Goal: Task Accomplishment & Management: Manage account settings

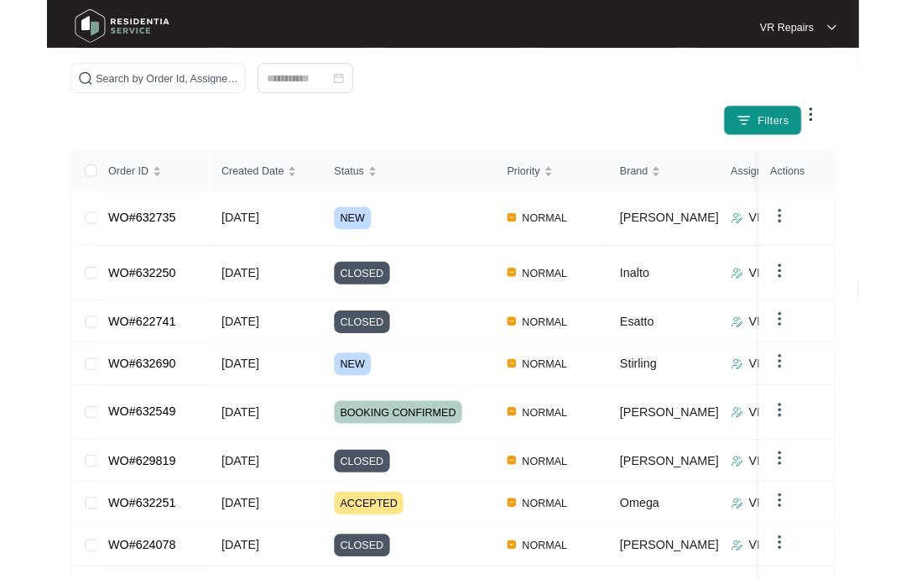
scroll to position [220, 0]
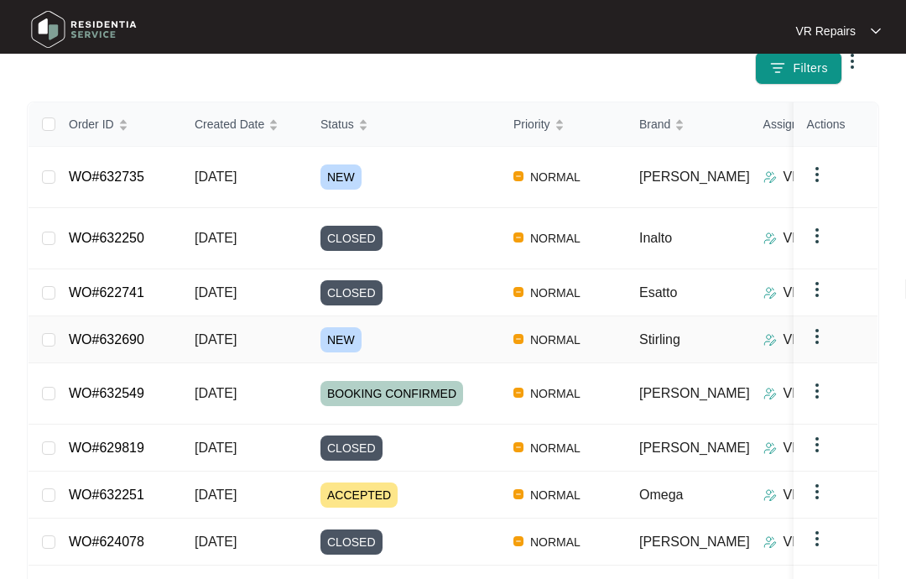
click at [144, 332] on link "WO#632690" at bounding box center [106, 339] width 75 height 14
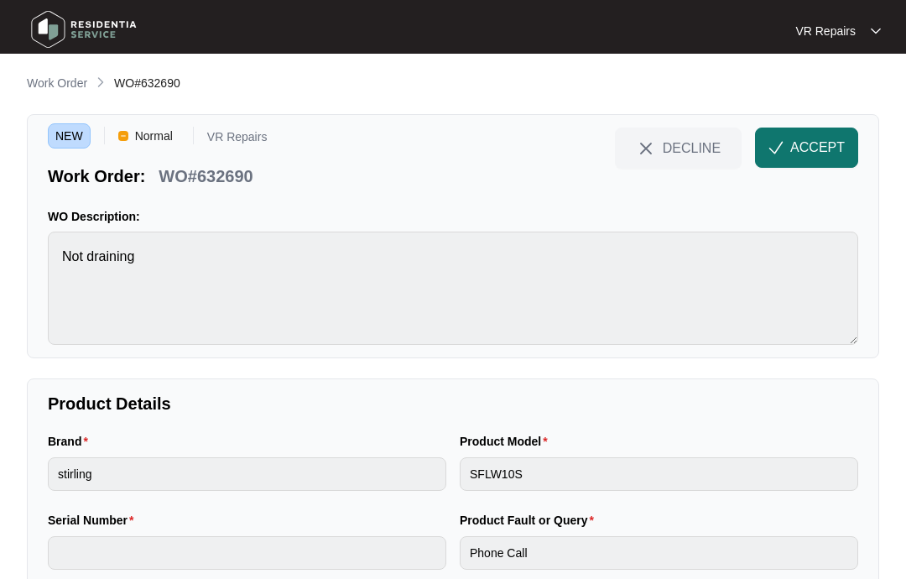
click at [812, 152] on span "ACCEPT" at bounding box center [817, 148] width 55 height 20
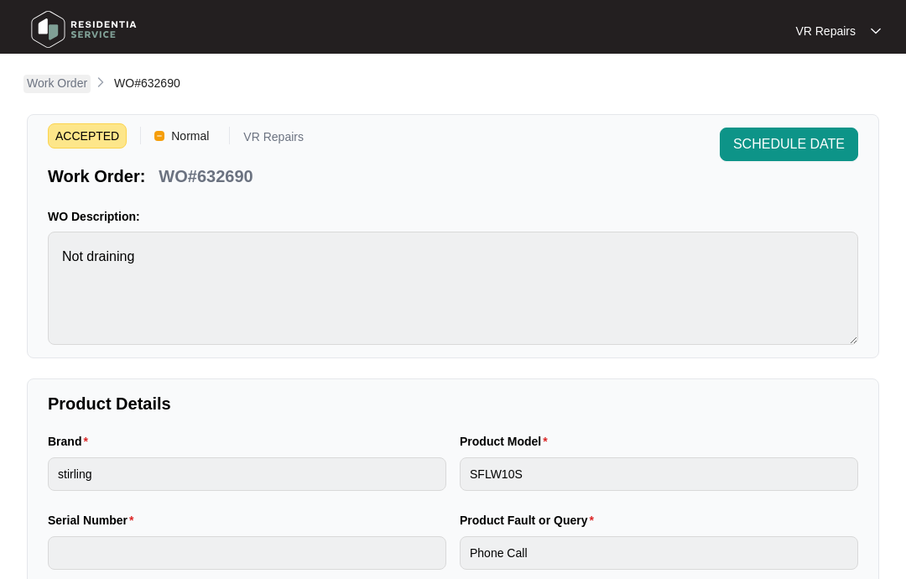
click at [65, 81] on p "Work Order" at bounding box center [57, 83] width 60 height 17
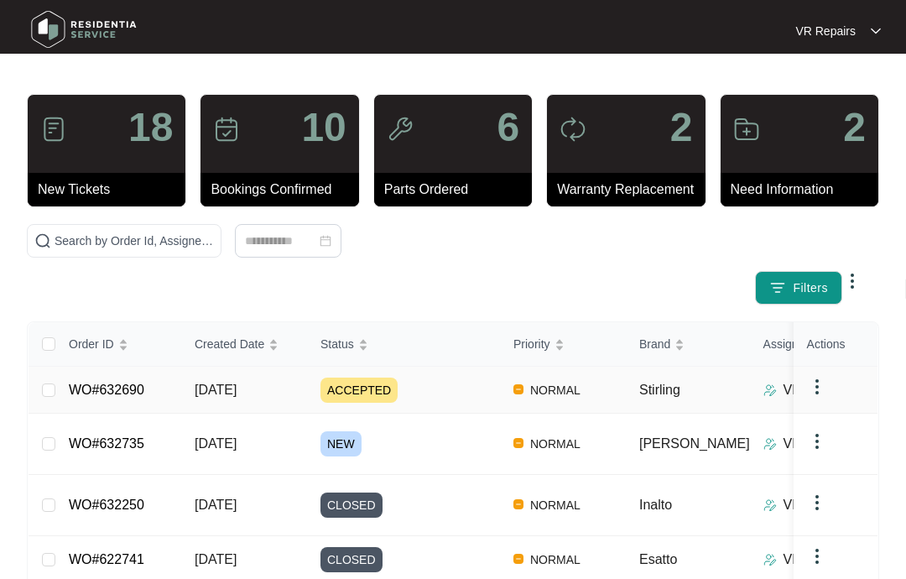
click at [144, 394] on link "WO#632690" at bounding box center [106, 389] width 75 height 14
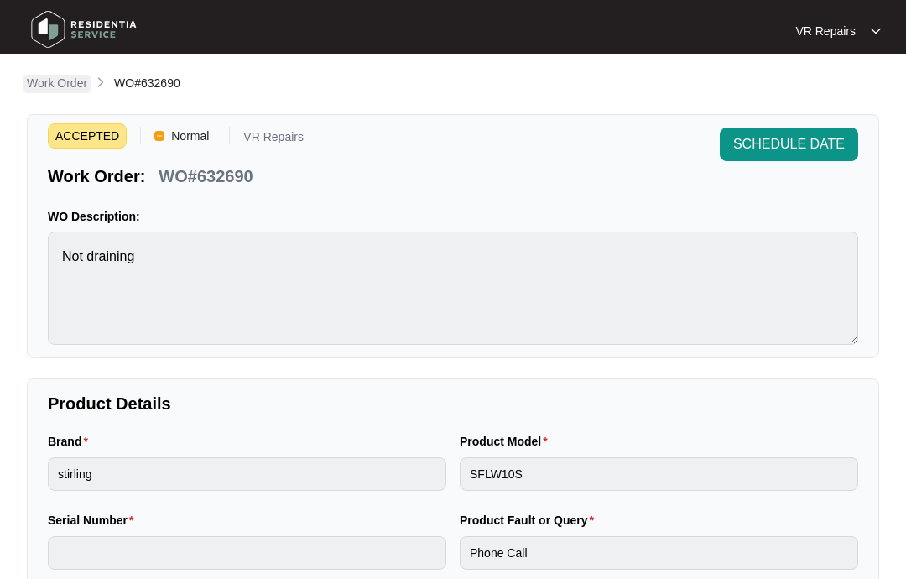
click at [55, 88] on p "Work Order" at bounding box center [57, 83] width 60 height 17
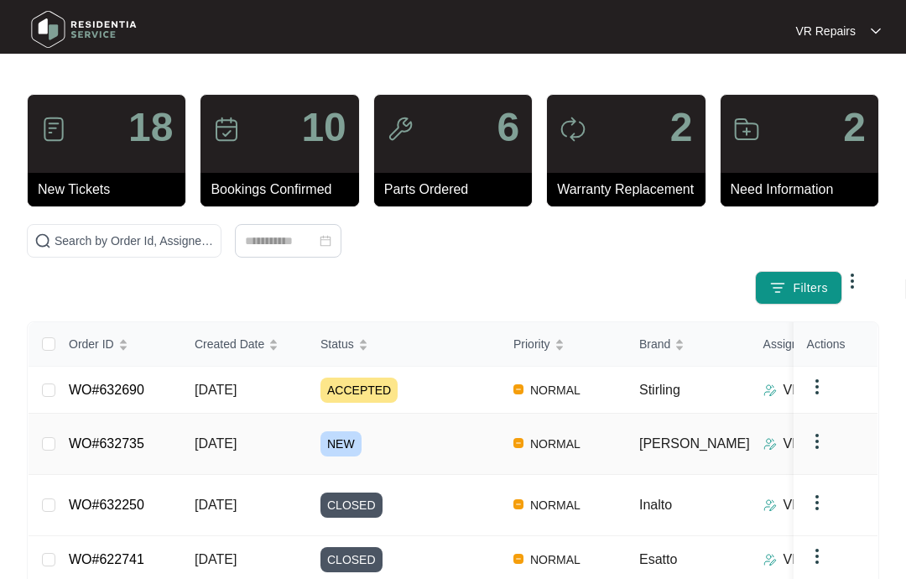
click at [144, 436] on link "WO#632735" at bounding box center [106, 443] width 75 height 14
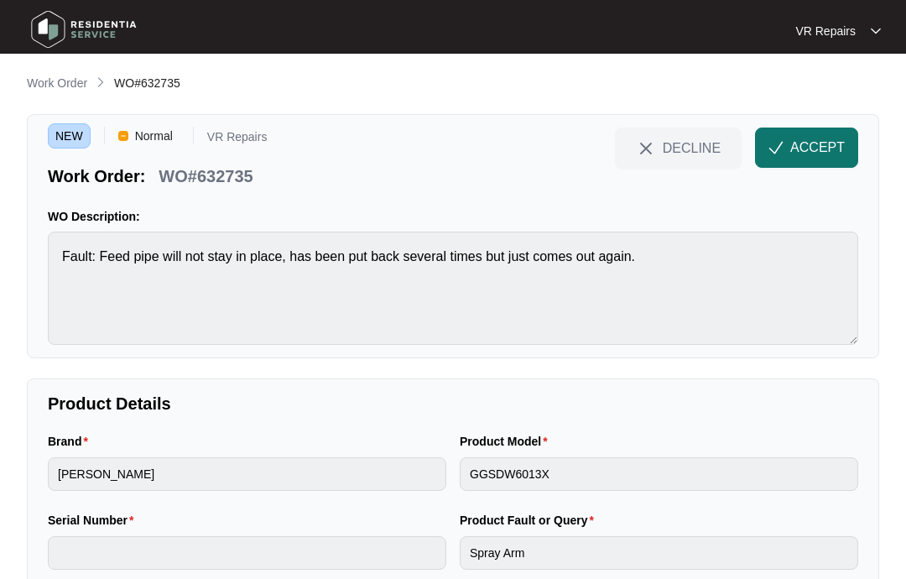
click at [824, 147] on span "ACCEPT" at bounding box center [817, 148] width 55 height 20
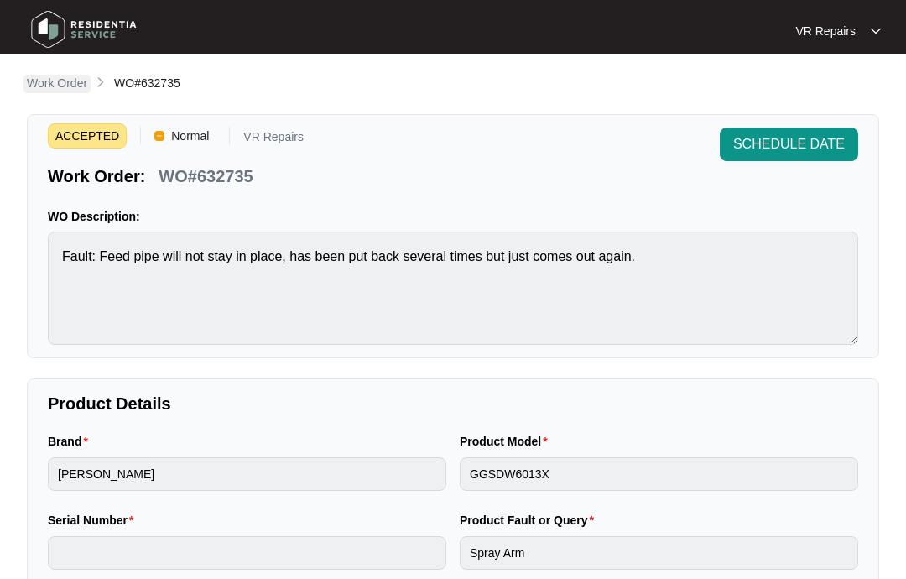
click at [53, 83] on p "Work Order" at bounding box center [57, 83] width 60 height 17
